Goal: Task Accomplishment & Management: Manage account settings

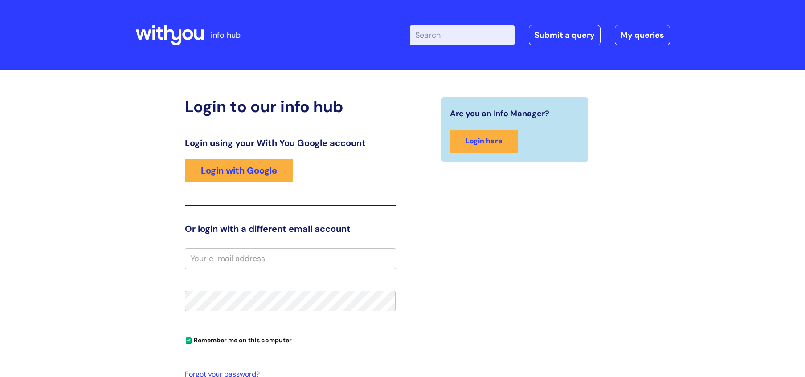
click at [559, 230] on div "Are you an Info Manager? Login here" at bounding box center [515, 276] width 225 height 359
click at [254, 148] on h3 "Login using your With You Google account" at bounding box center [290, 143] width 211 height 11
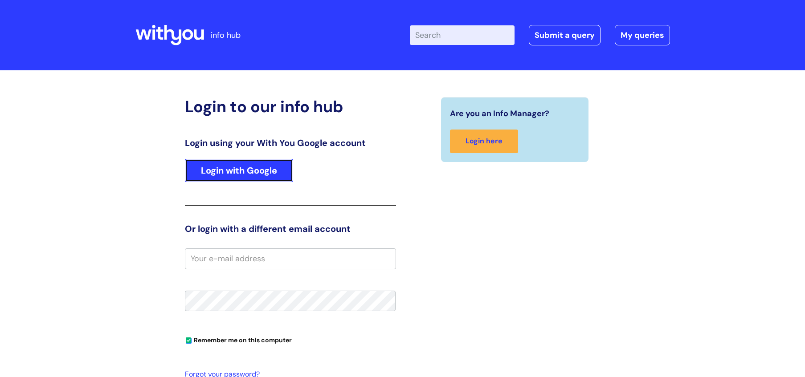
click at [254, 168] on link "Login with Google" at bounding box center [239, 170] width 108 height 23
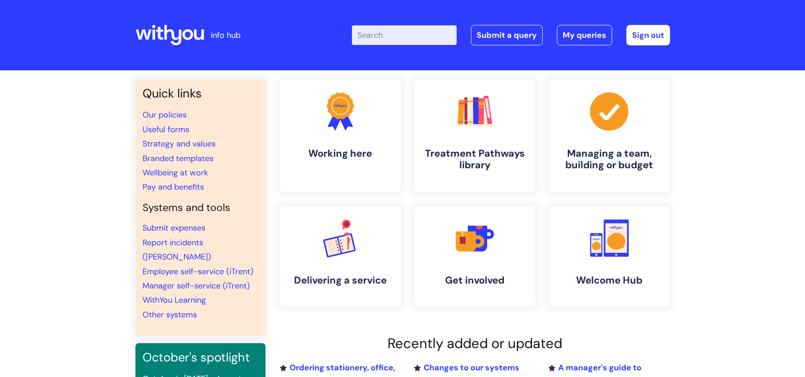
click at [254, 168] on li "Wellbeing at work" at bounding box center [201, 173] width 116 height 14
